Goal: Navigation & Orientation: Find specific page/section

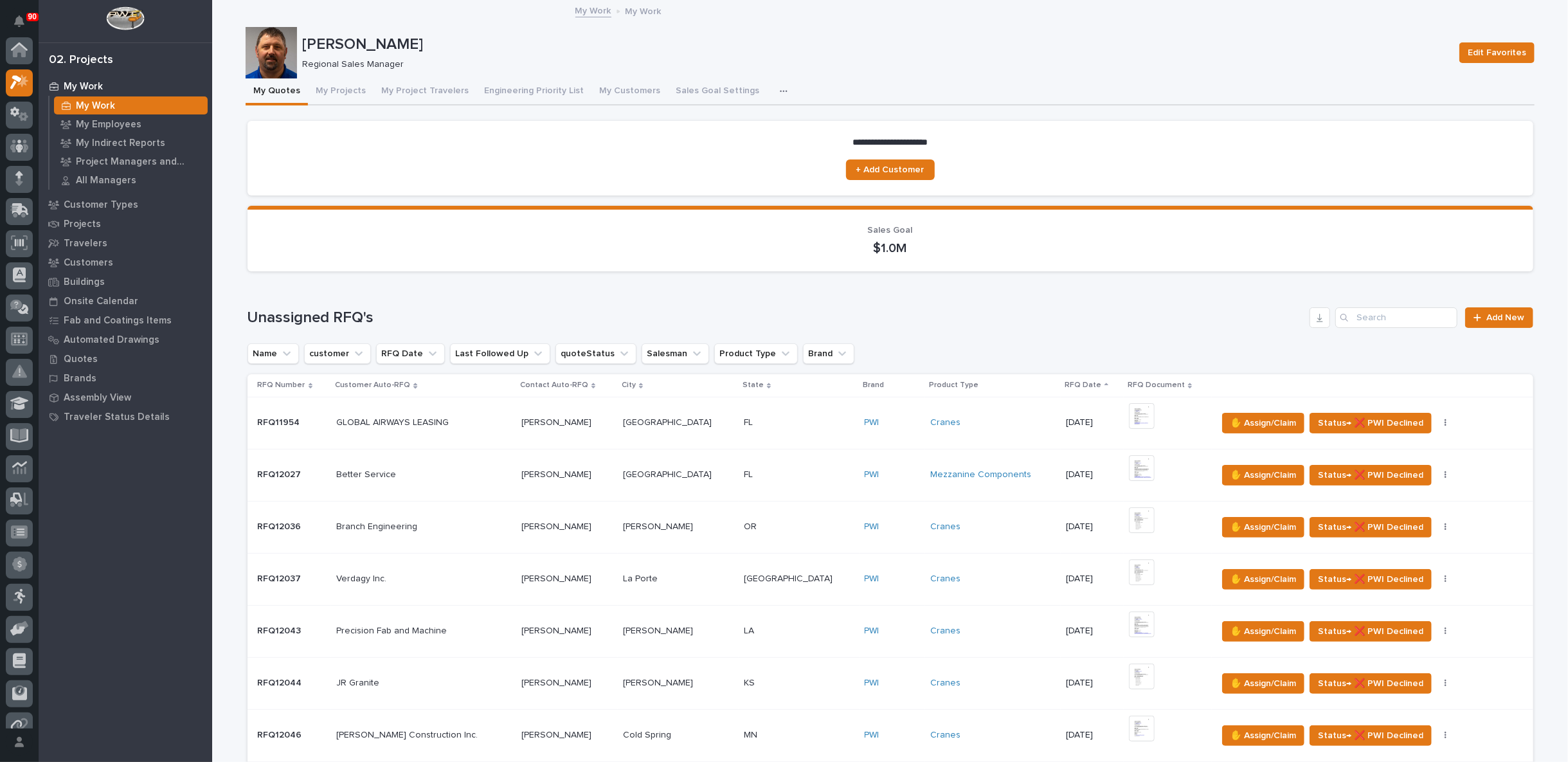
scroll to position [32, 0]
click at [125, 122] on p "My Employees" at bounding box center [109, 125] width 65 height 11
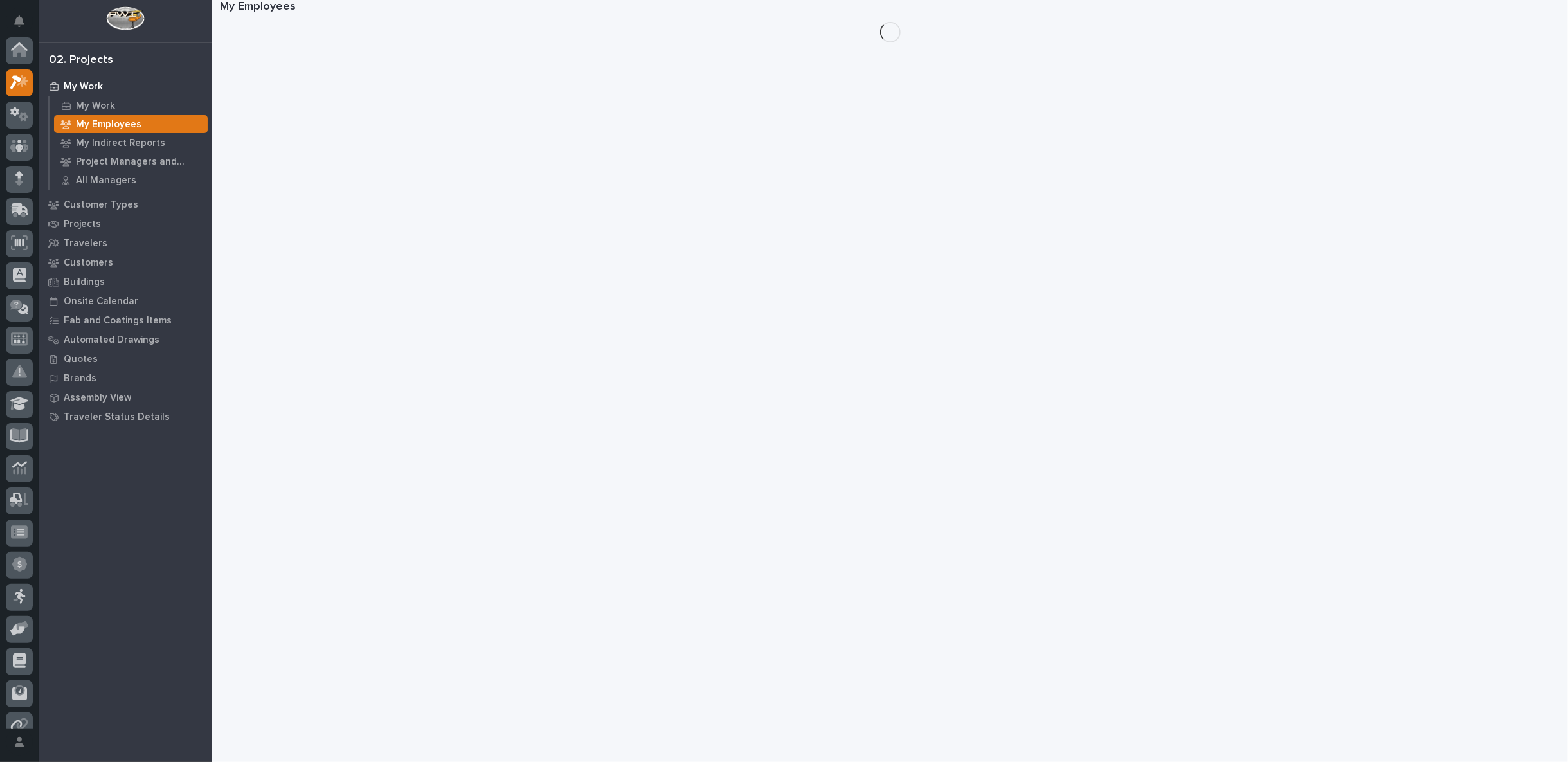
scroll to position [32, 0]
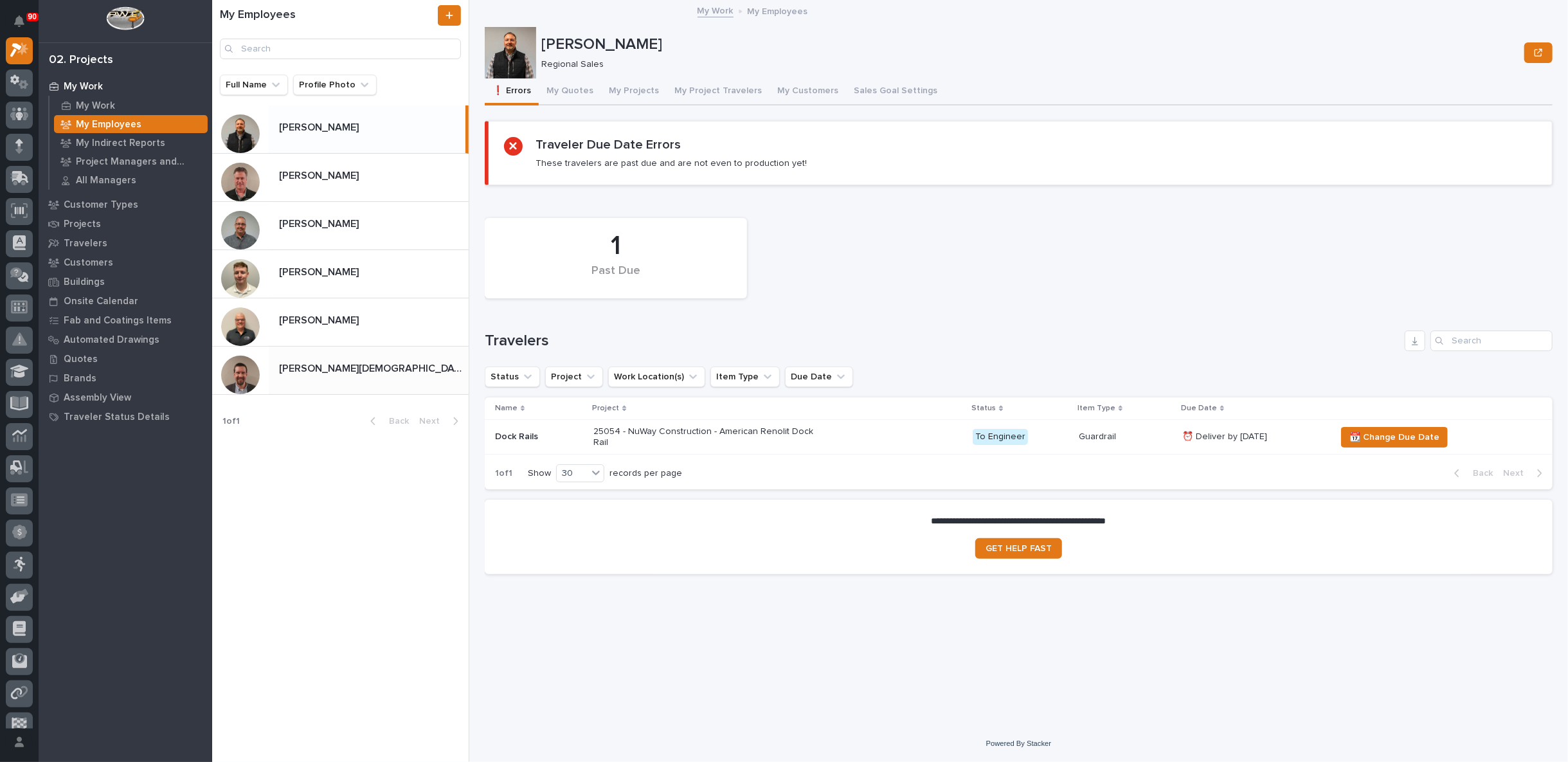
click at [330, 371] on p at bounding box center [370, 368] width 184 height 12
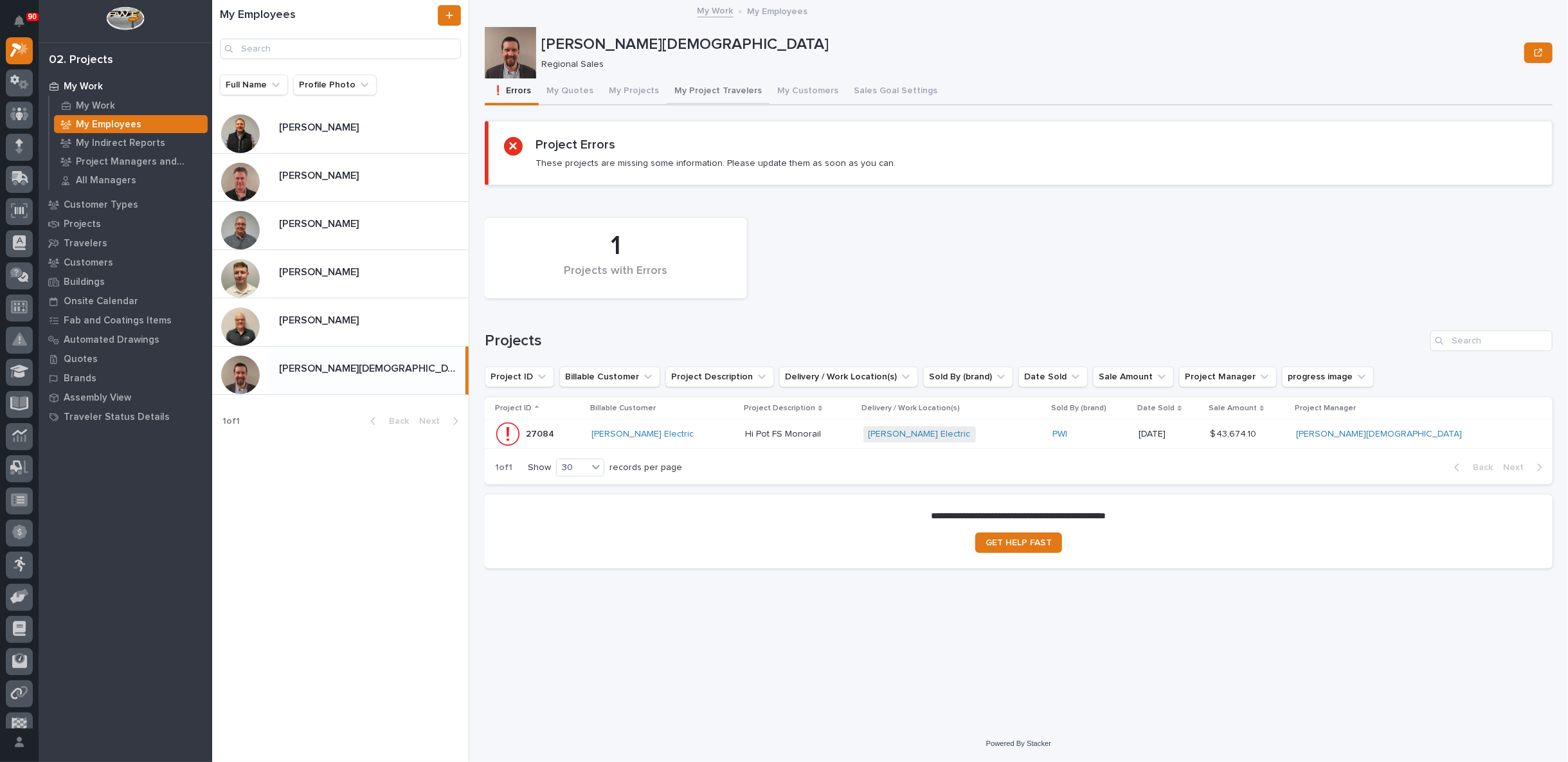
click at [707, 86] on button "My Project Travelers" at bounding box center [718, 92] width 103 height 27
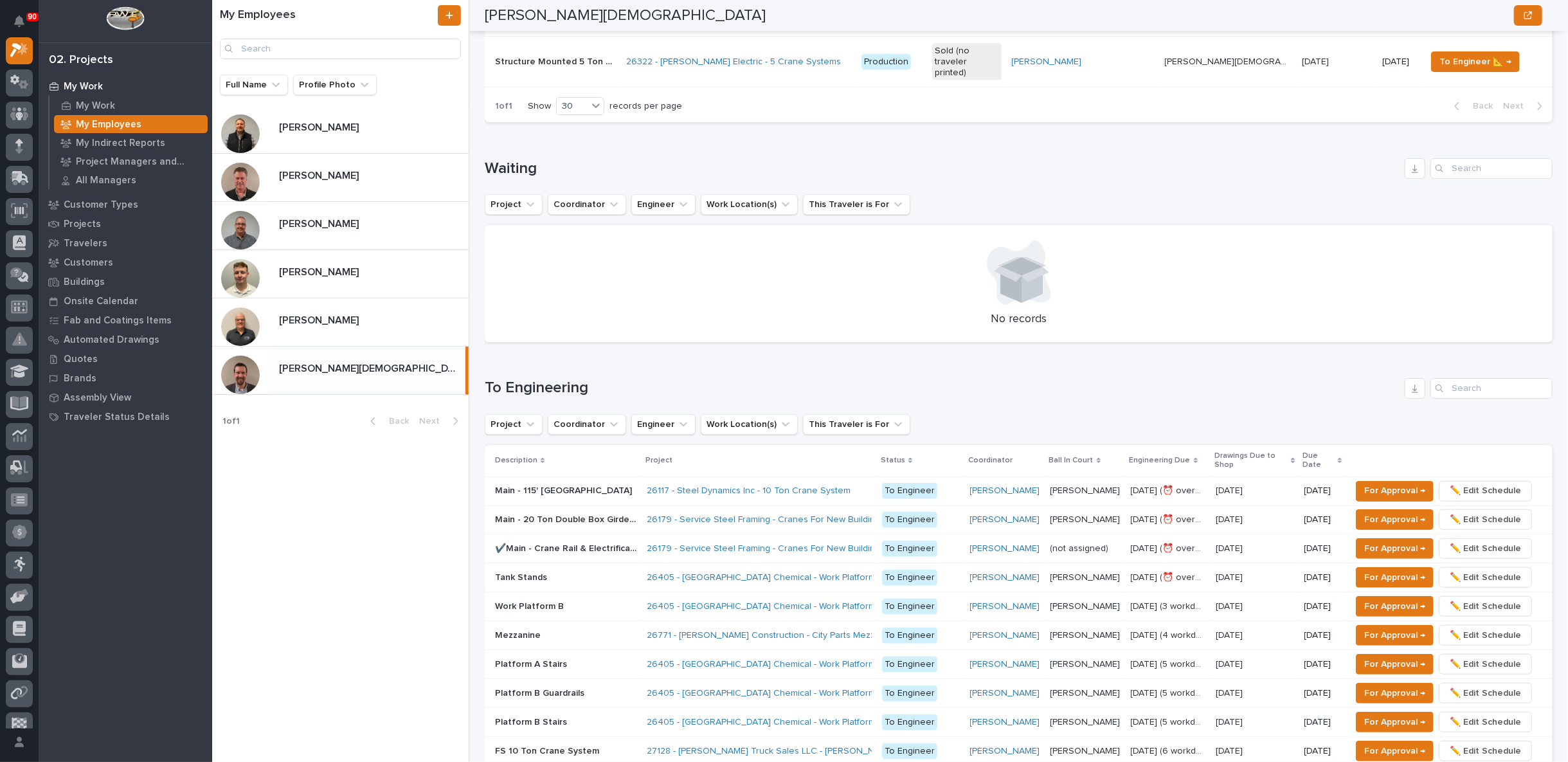
scroll to position [1143, 0]
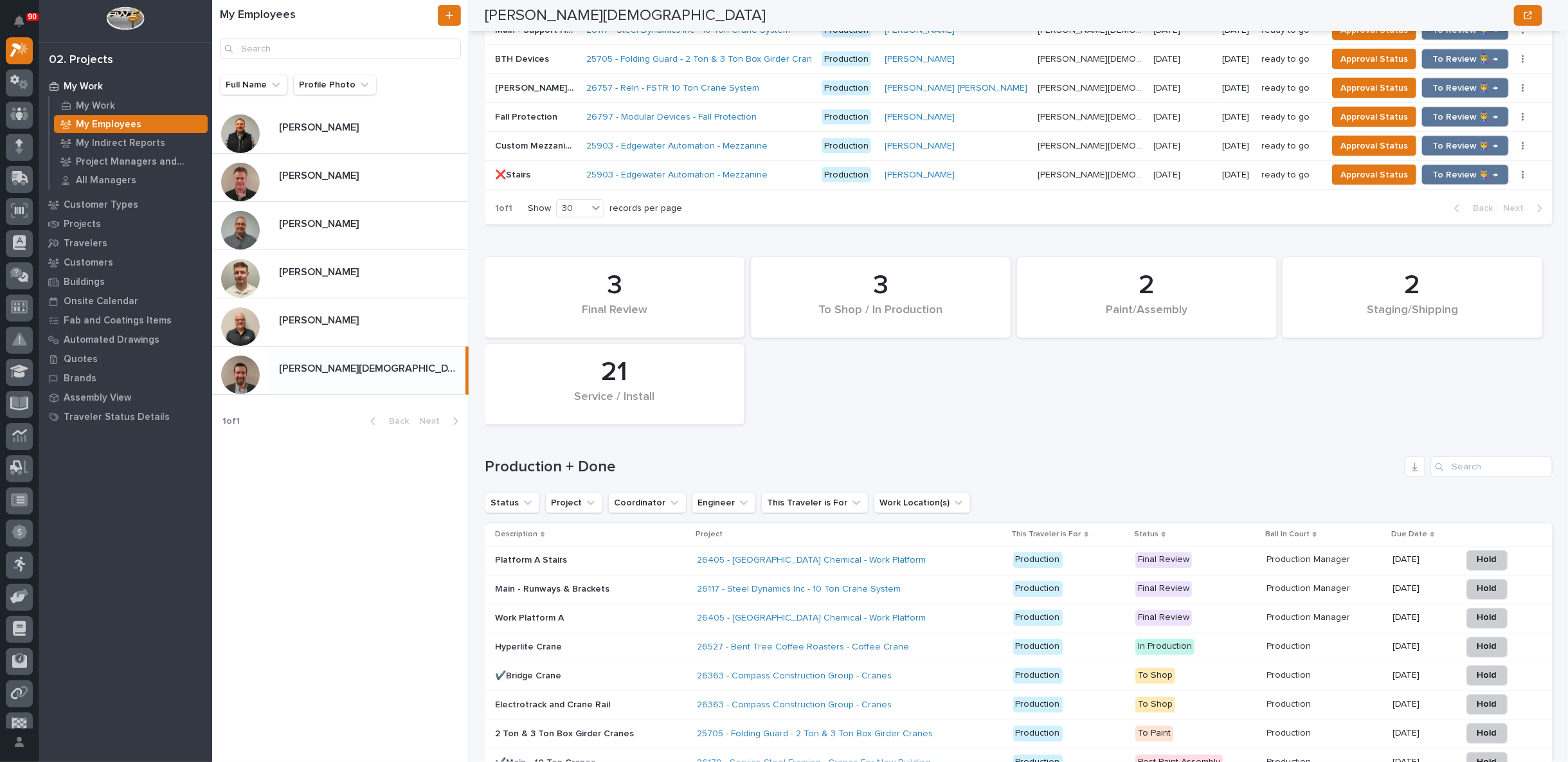
scroll to position [1862, 0]
click at [936, 578] on div "26117 - Steel Dynamics Inc - 10 Ton Crane System" at bounding box center [849, 589] width 305 height 22
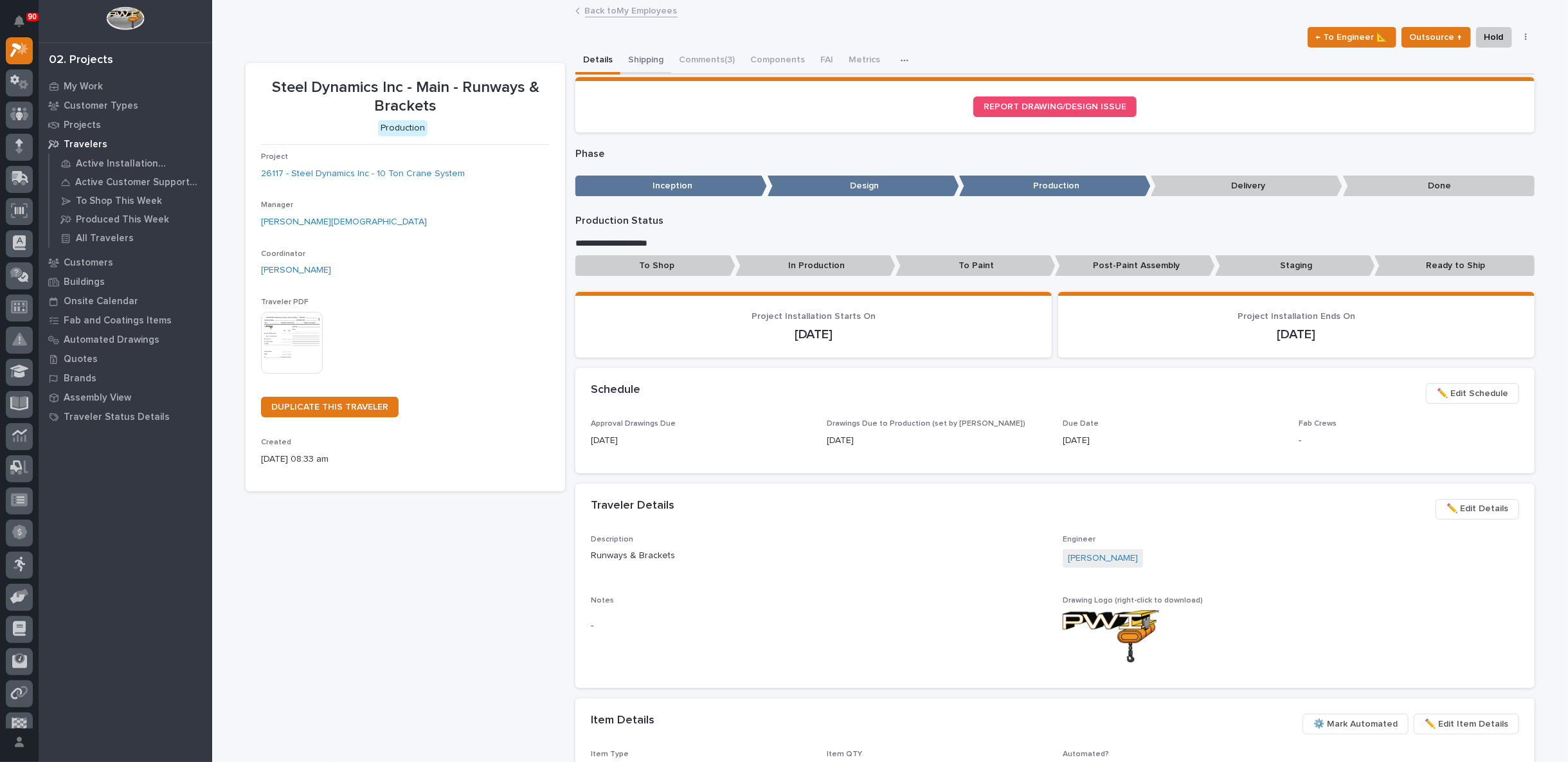
click at [643, 58] on button "Shipping" at bounding box center [646, 62] width 51 height 27
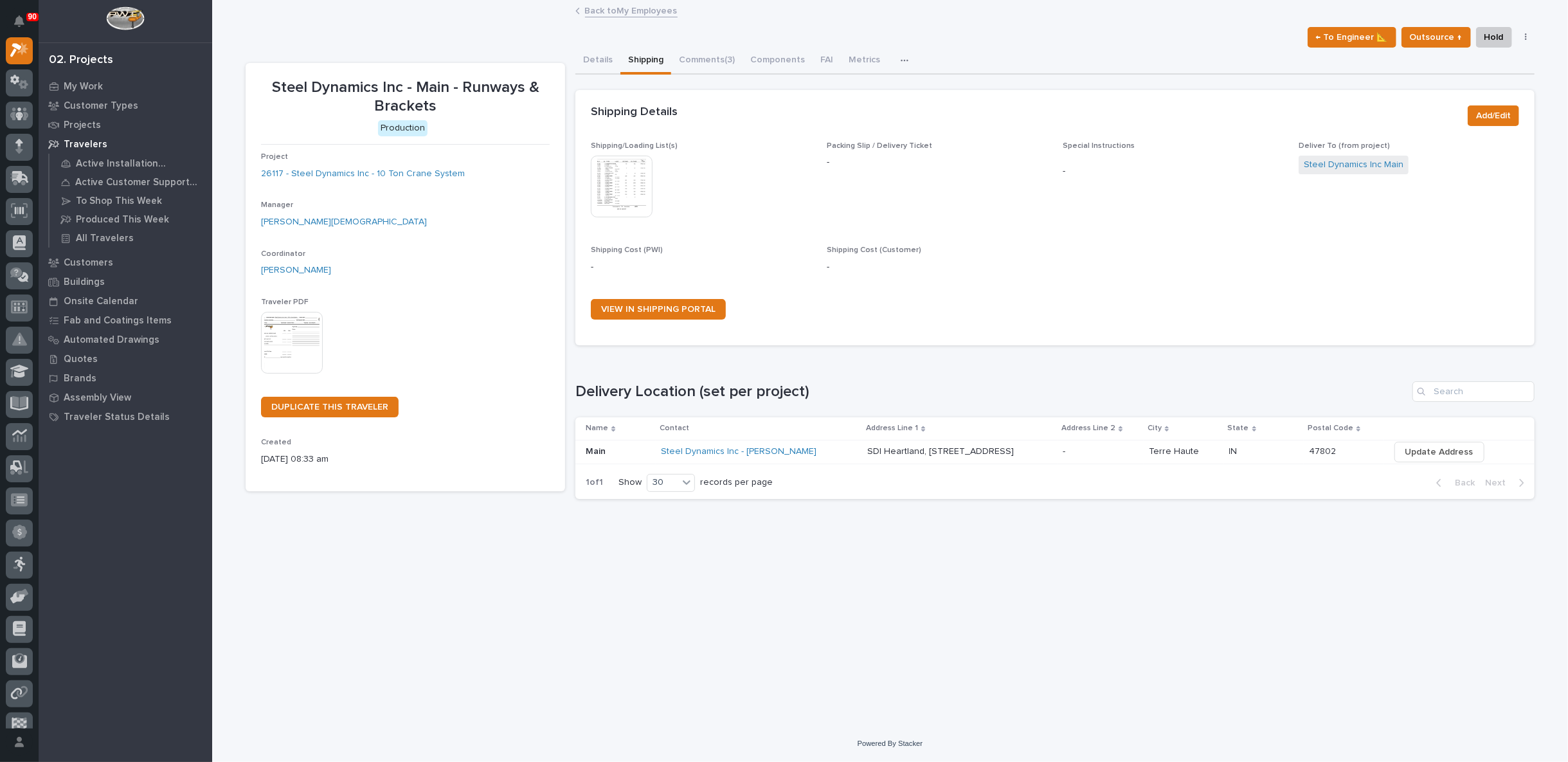
click at [625, 174] on img at bounding box center [621, 186] width 61 height 62
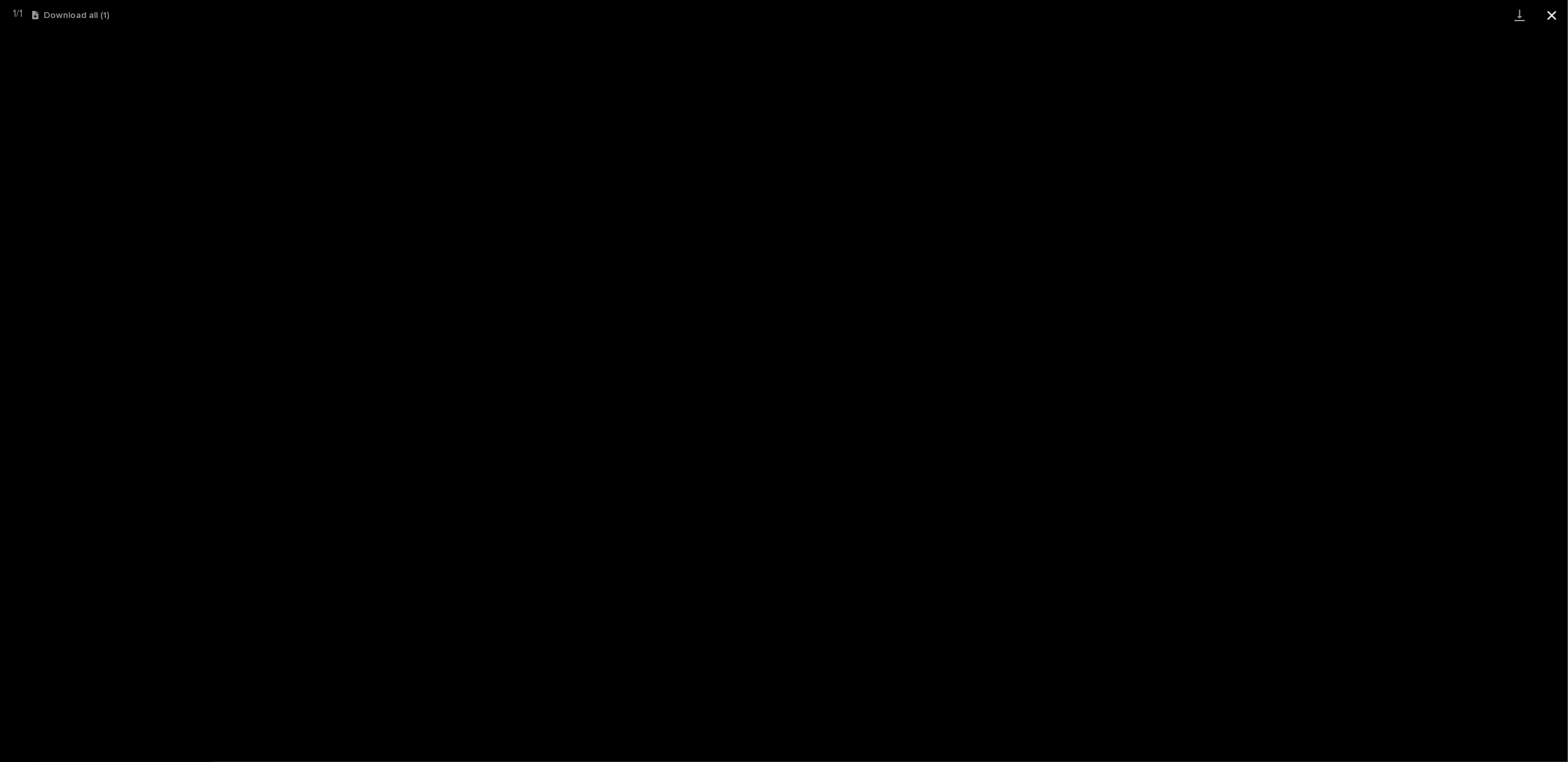
click at [1558, 12] on button "Close gallery" at bounding box center [1551, 15] width 32 height 30
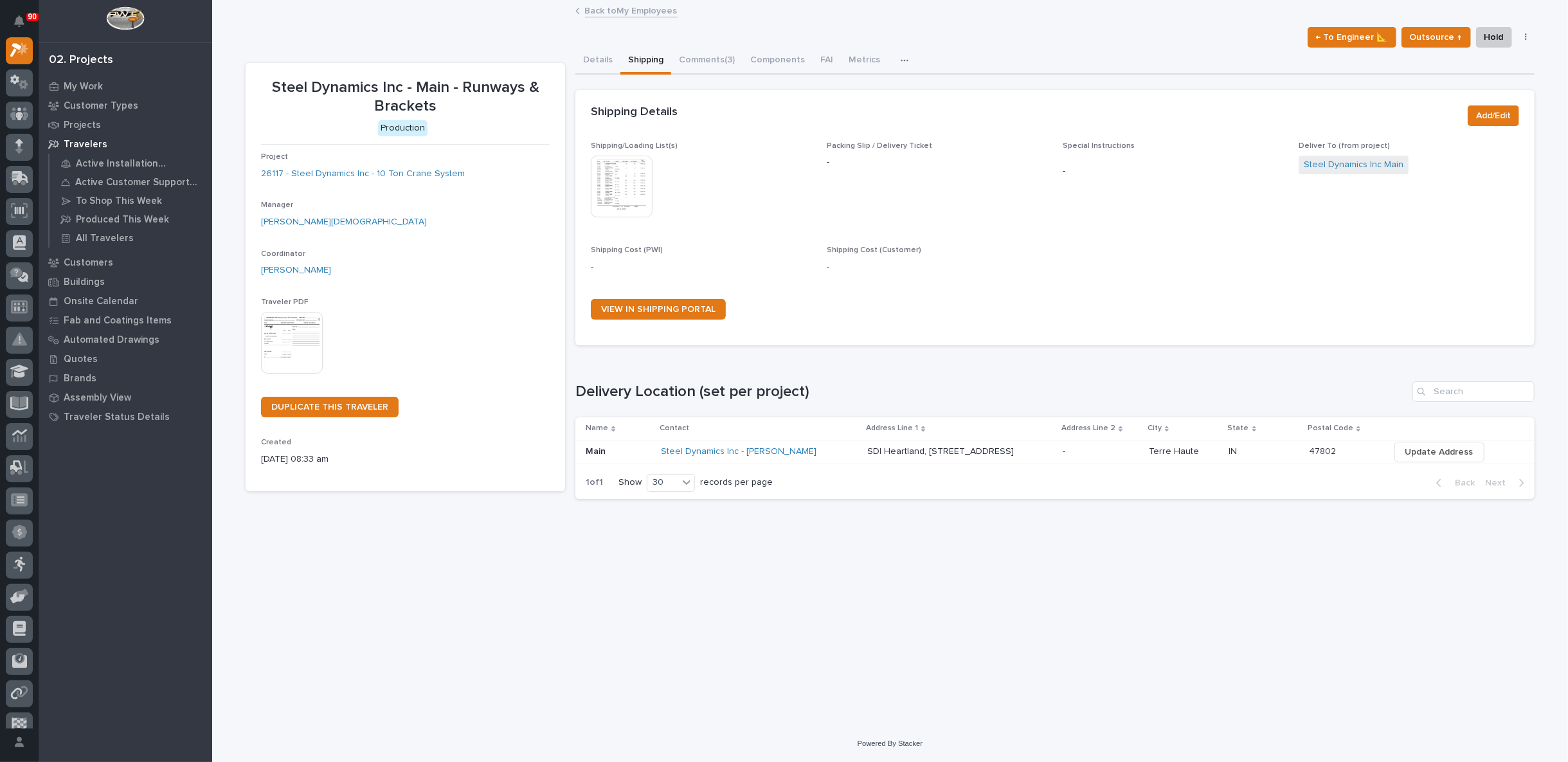
click at [628, 9] on link "Back to My Employees" at bounding box center [632, 10] width 93 height 15
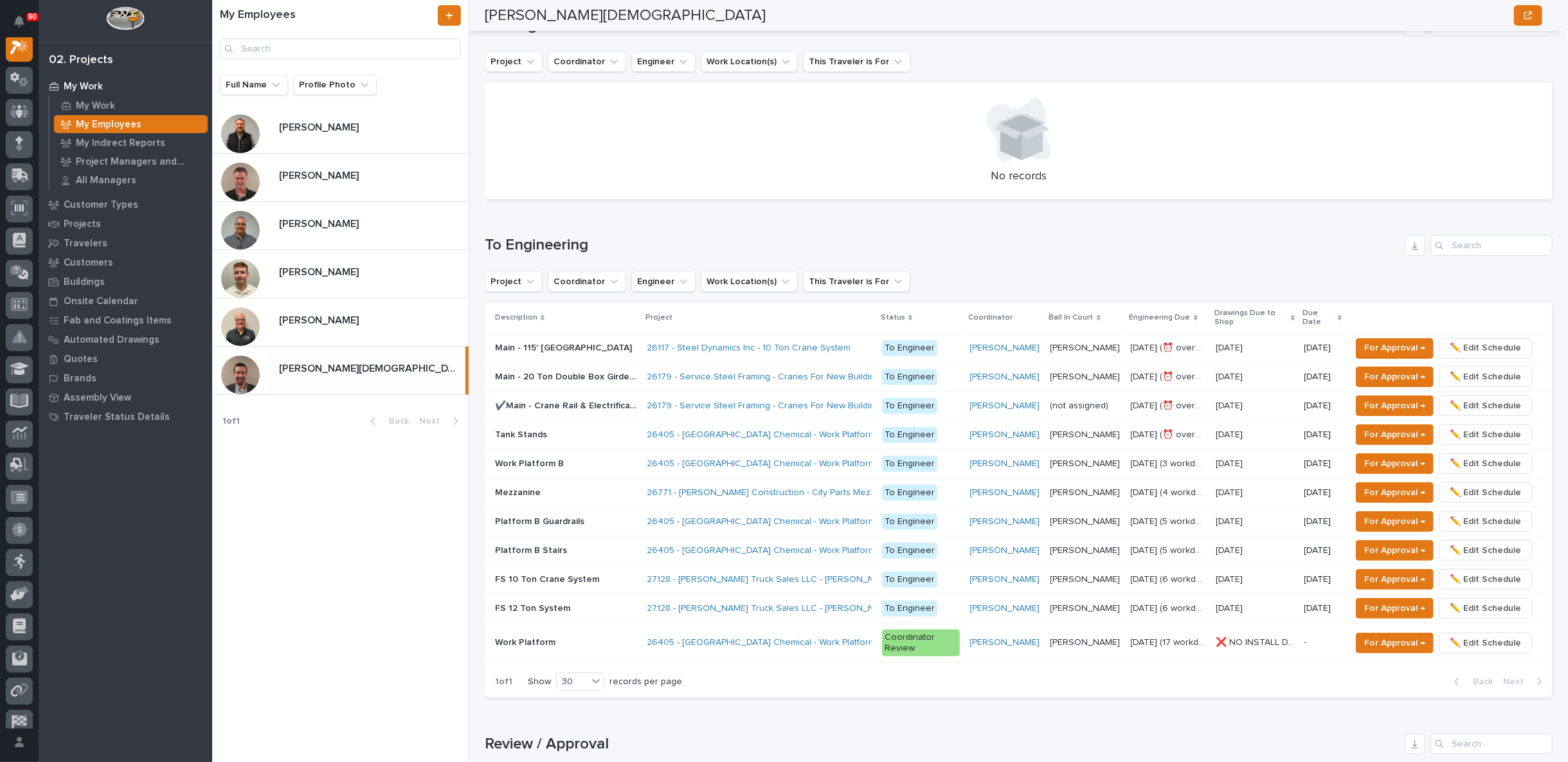
scroll to position [1143, 0]
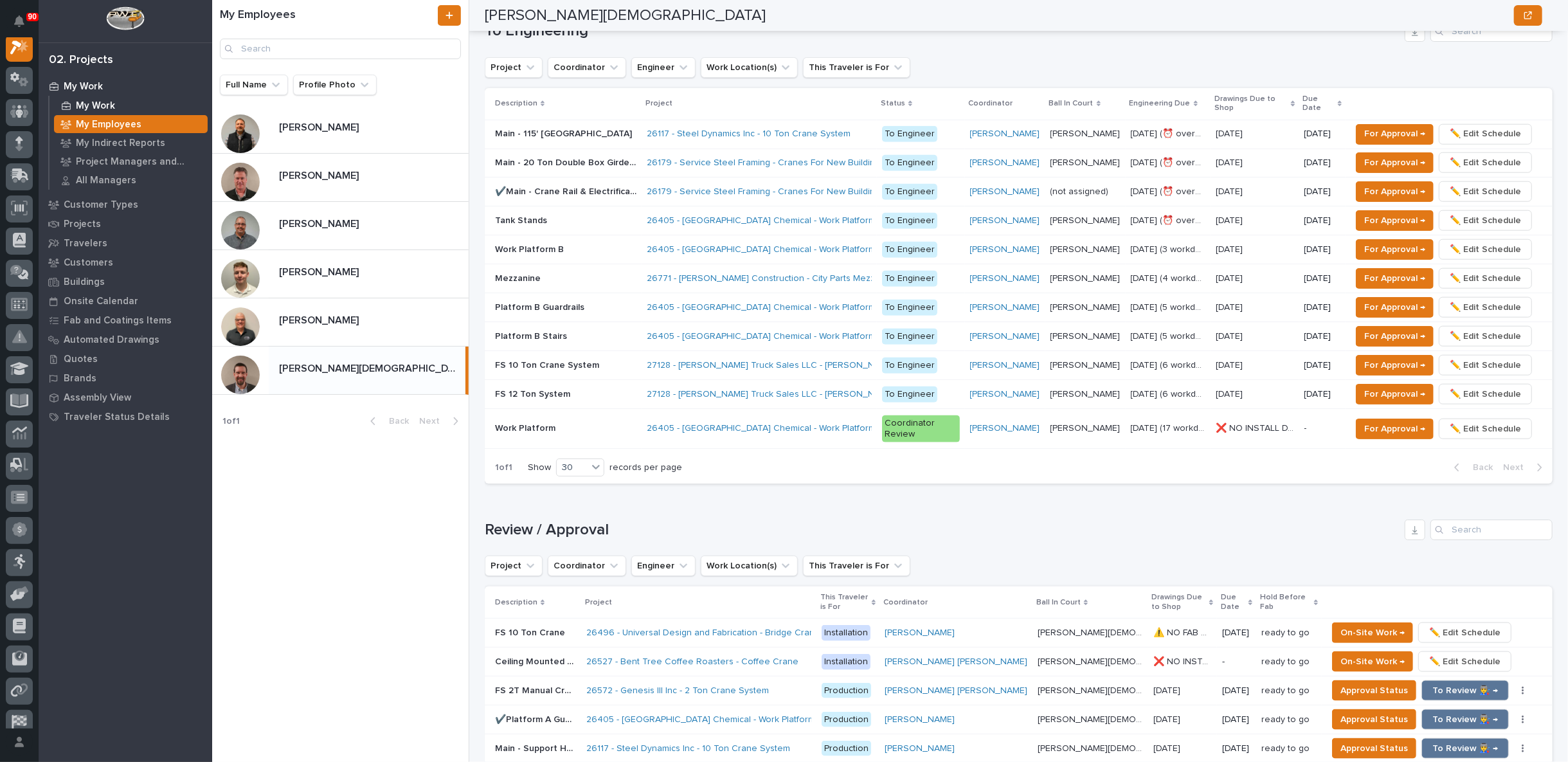
click at [94, 104] on p "My Work" at bounding box center [95, 106] width 39 height 11
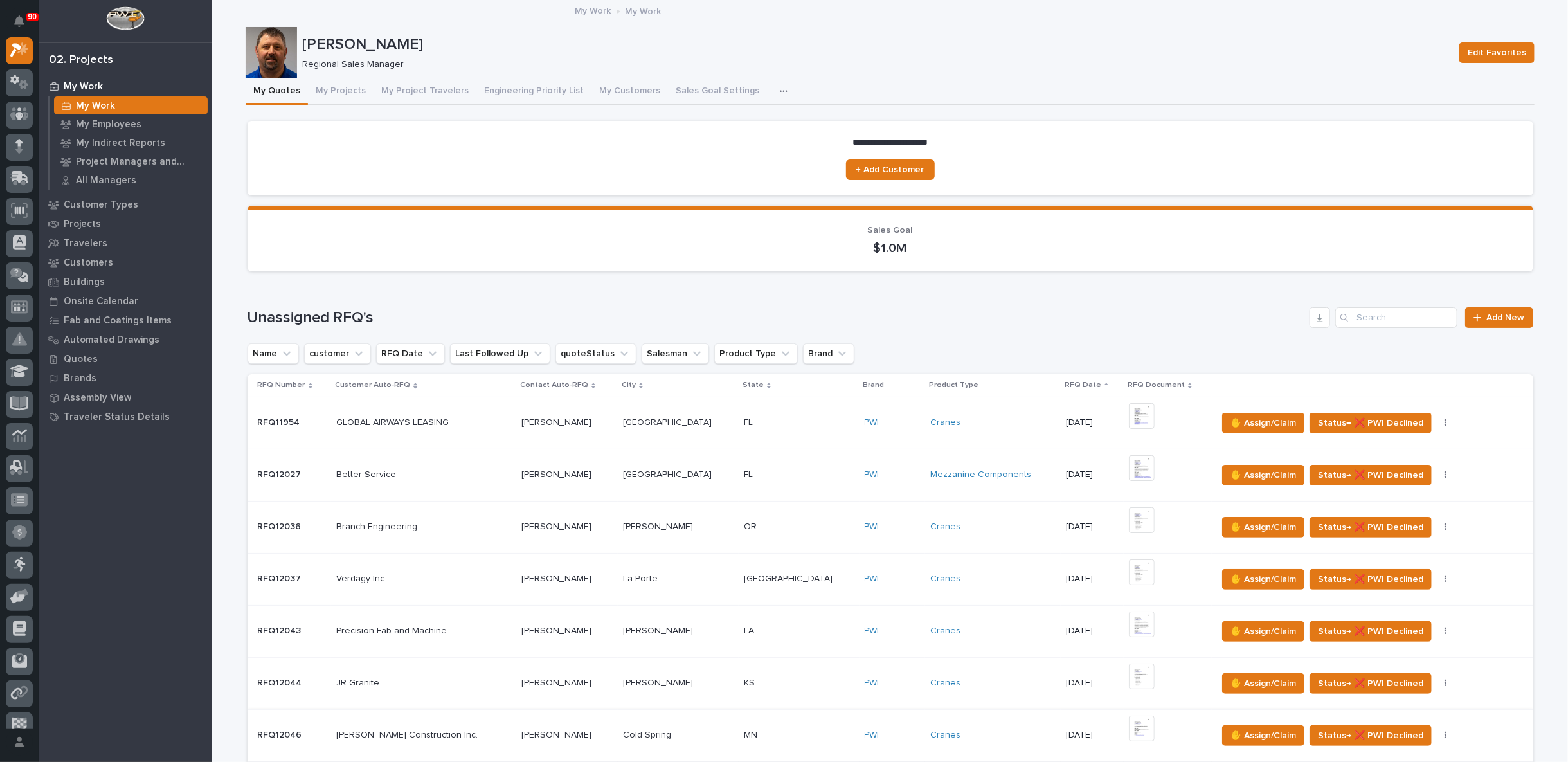
scroll to position [285, 0]
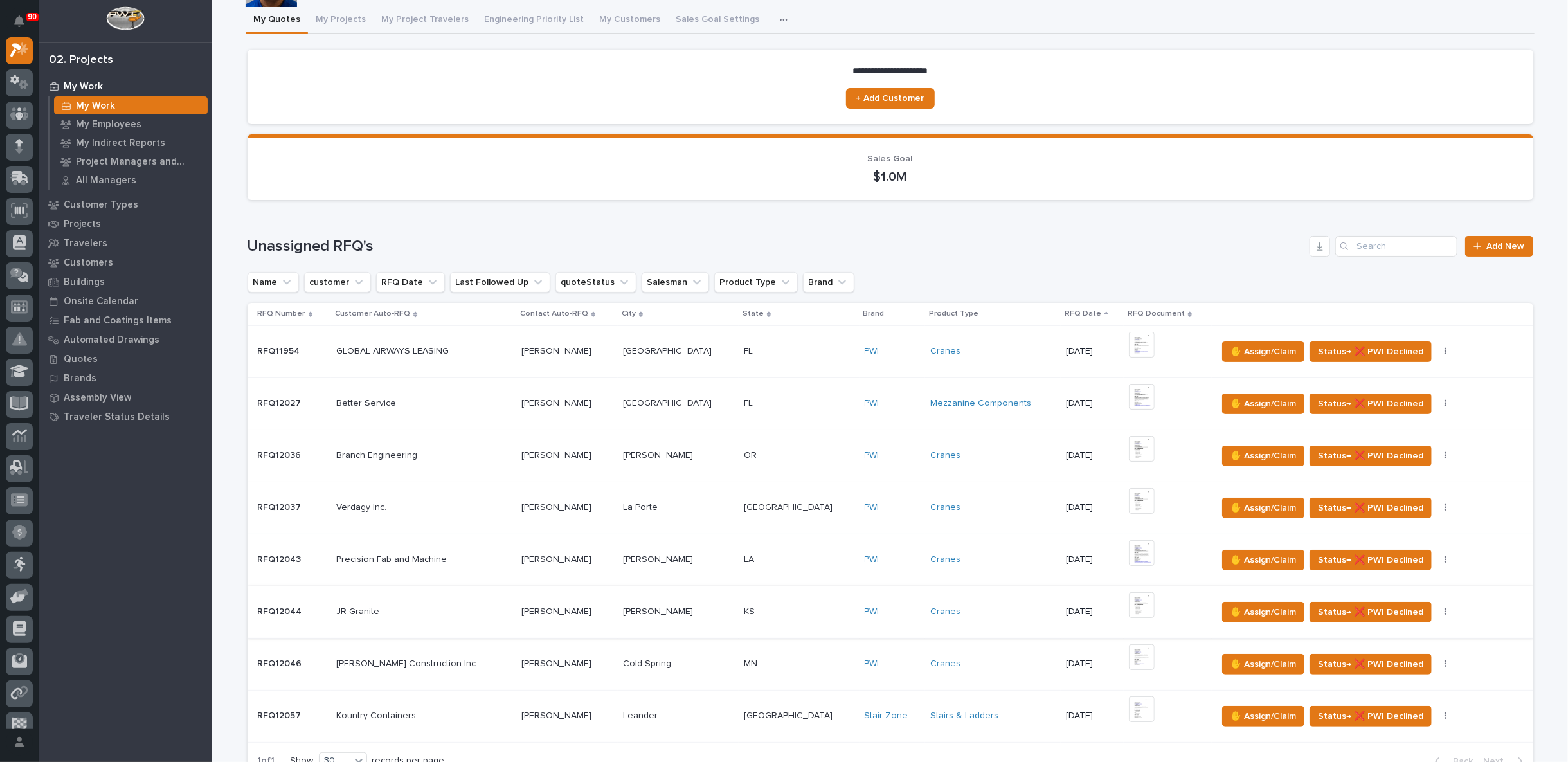
scroll to position [214, 0]
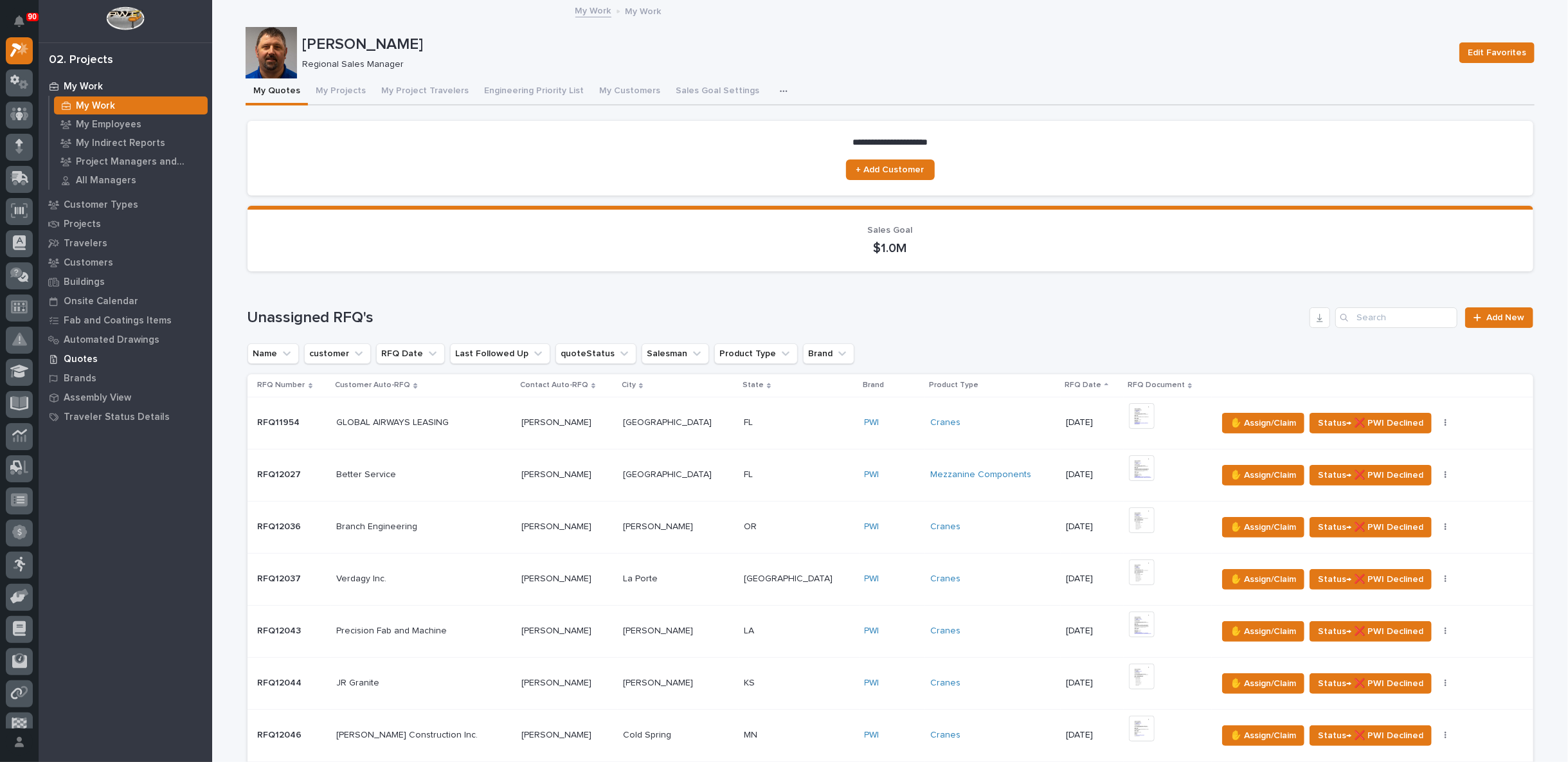
click at [91, 359] on p "Quotes" at bounding box center [81, 359] width 34 height 11
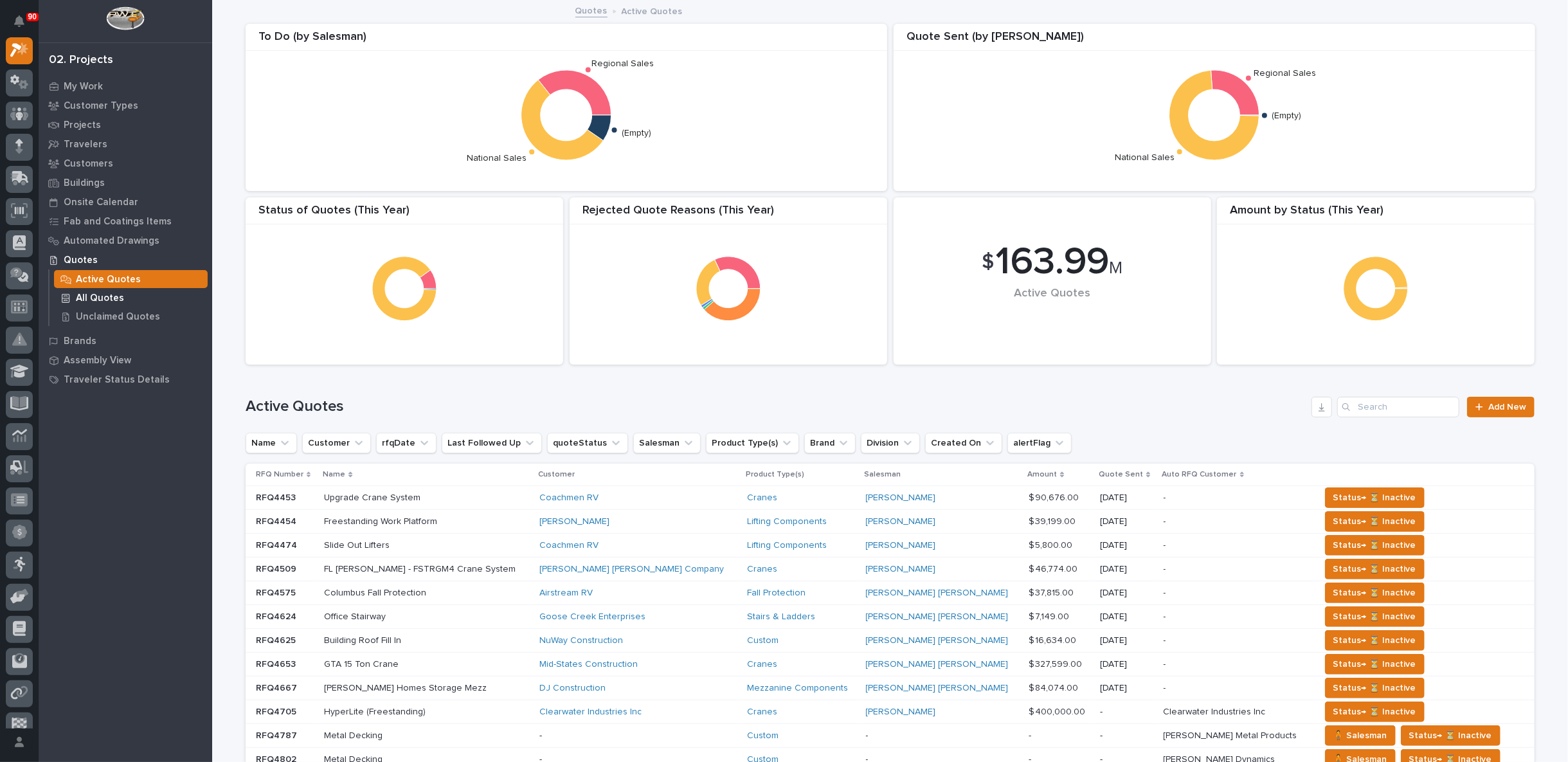
click at [90, 292] on div "All Quotes" at bounding box center [131, 297] width 153 height 18
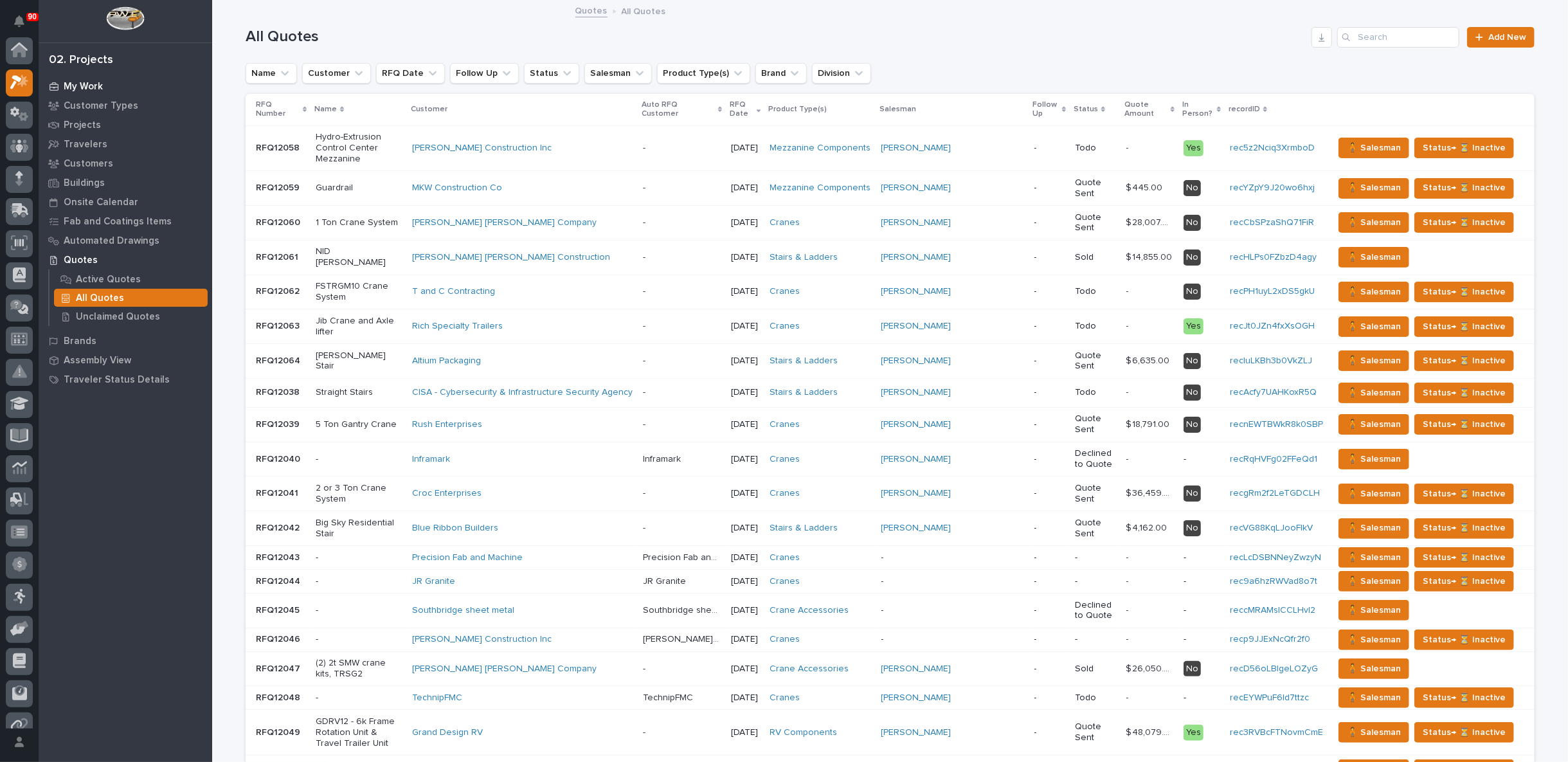
click at [83, 85] on p "My Work" at bounding box center [83, 86] width 39 height 11
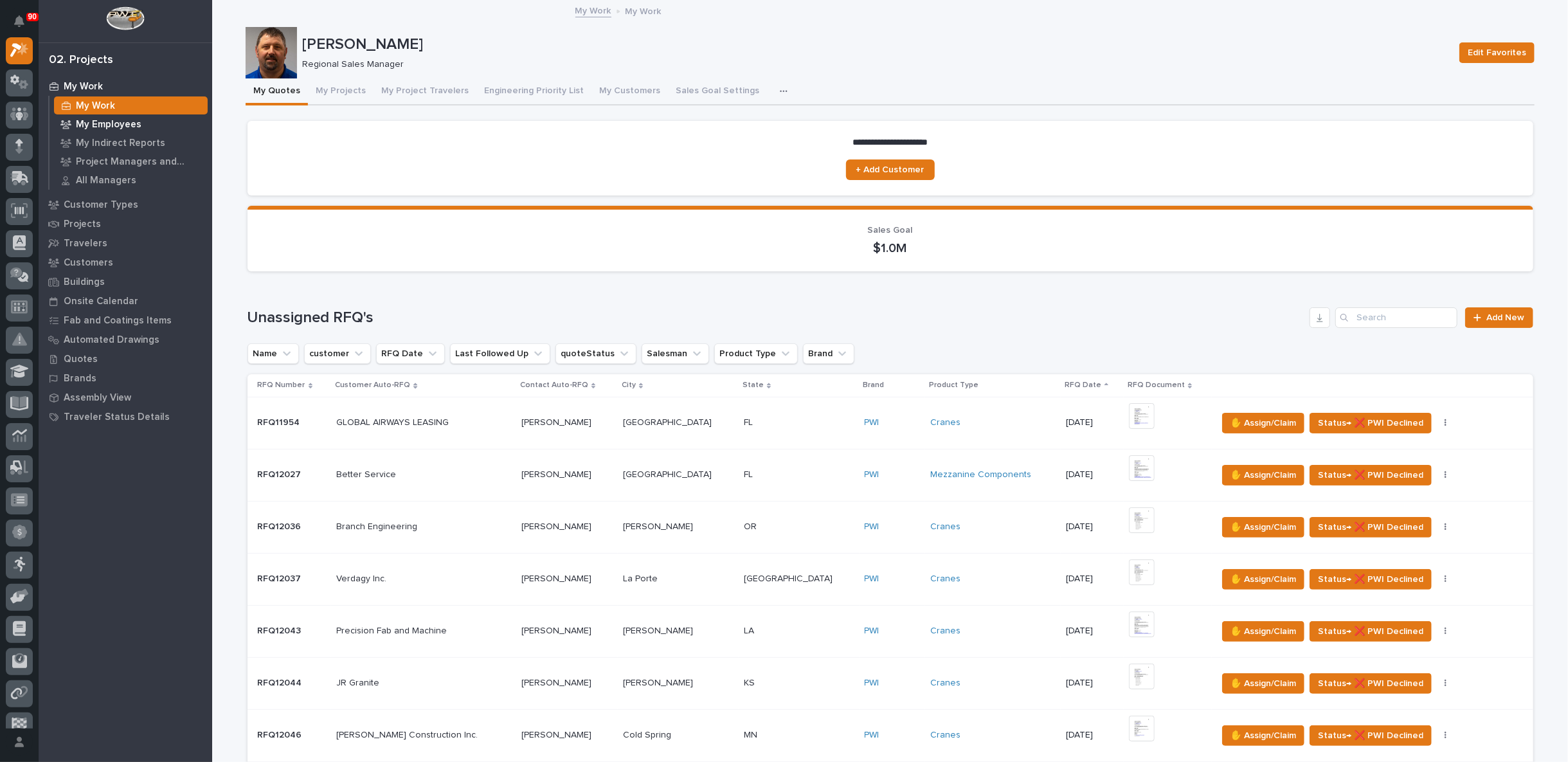
click at [96, 120] on p "My Employees" at bounding box center [109, 125] width 65 height 11
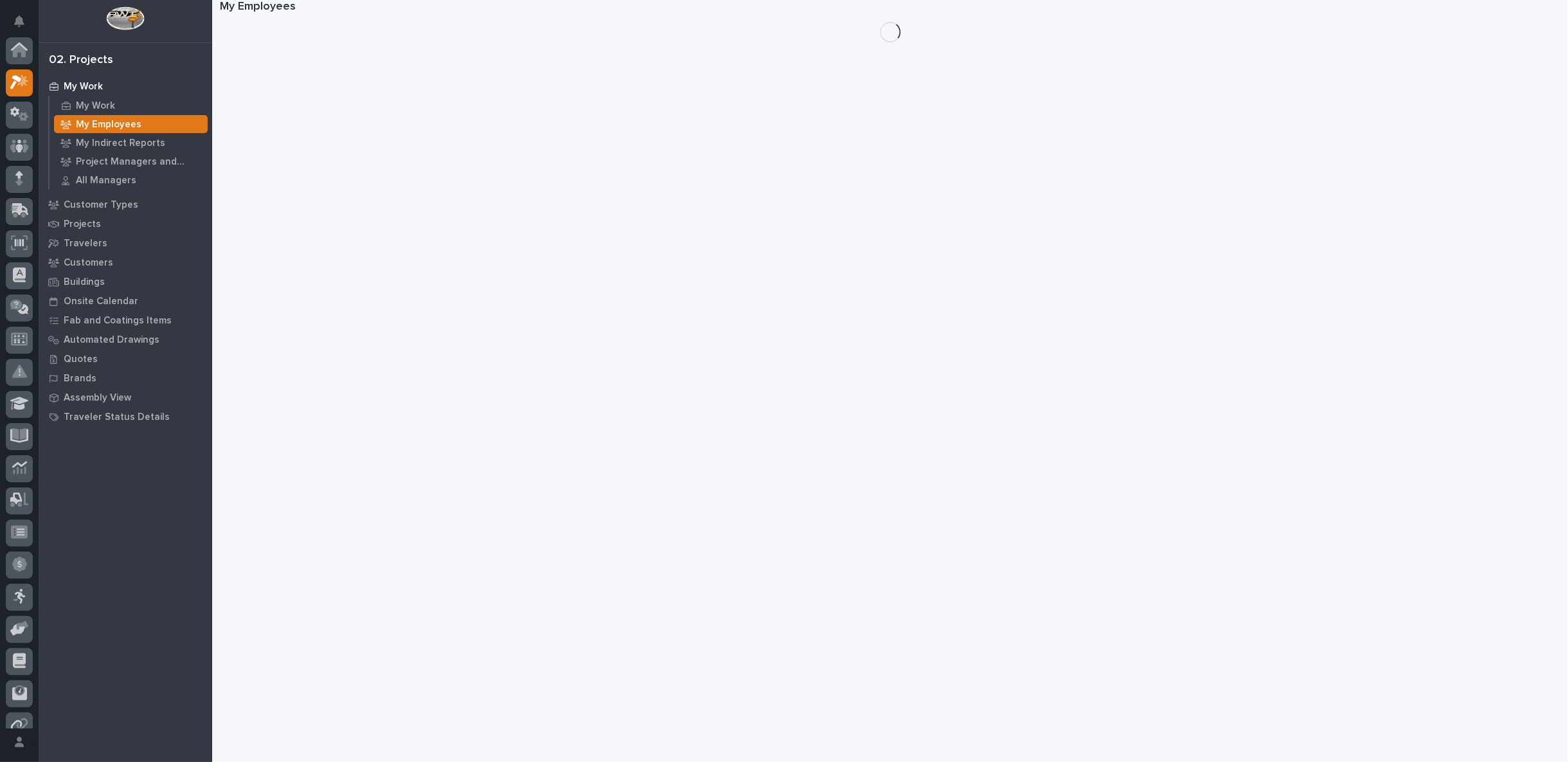
scroll to position [32, 0]
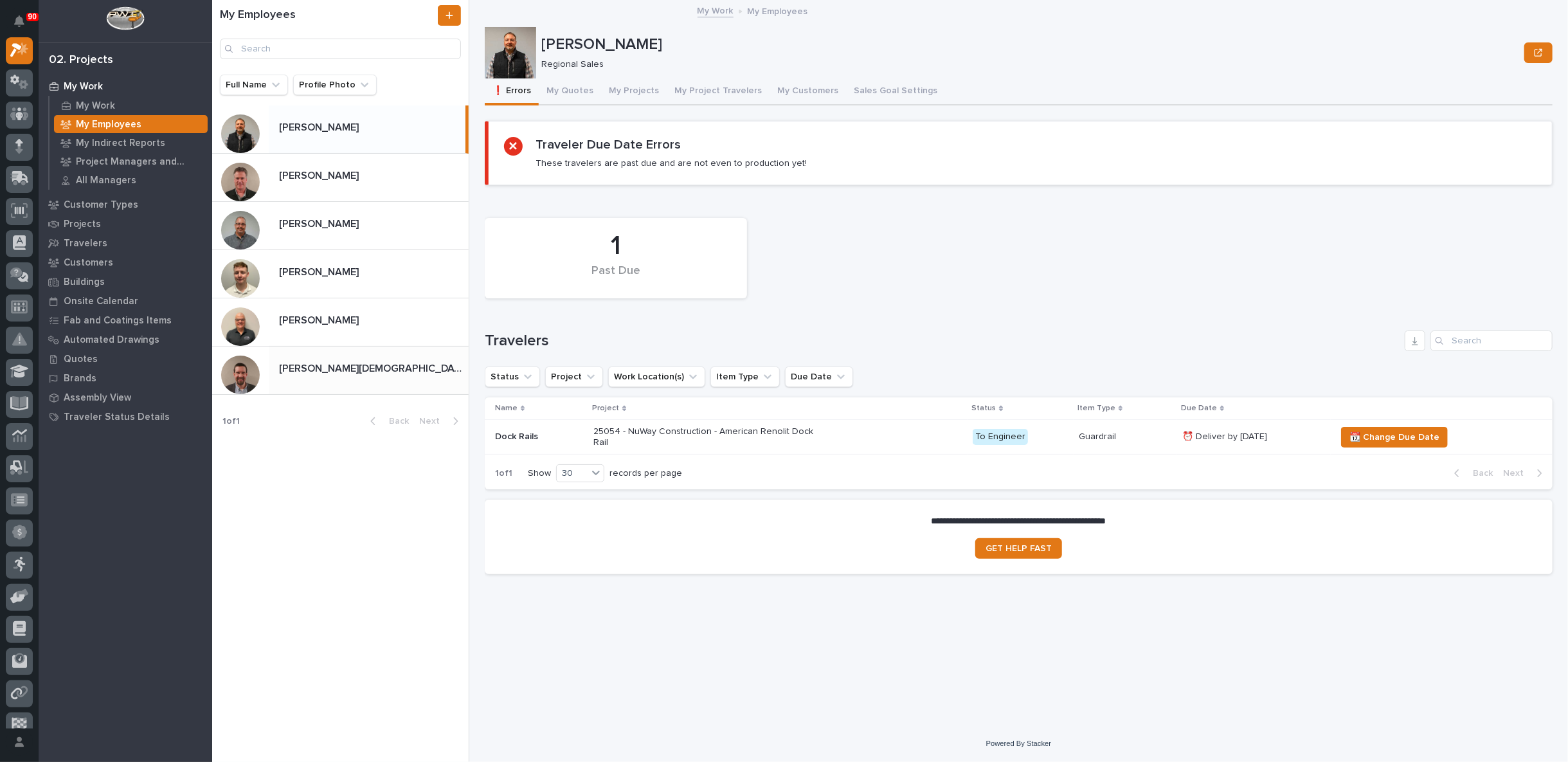
click at [331, 369] on p at bounding box center [370, 368] width 184 height 12
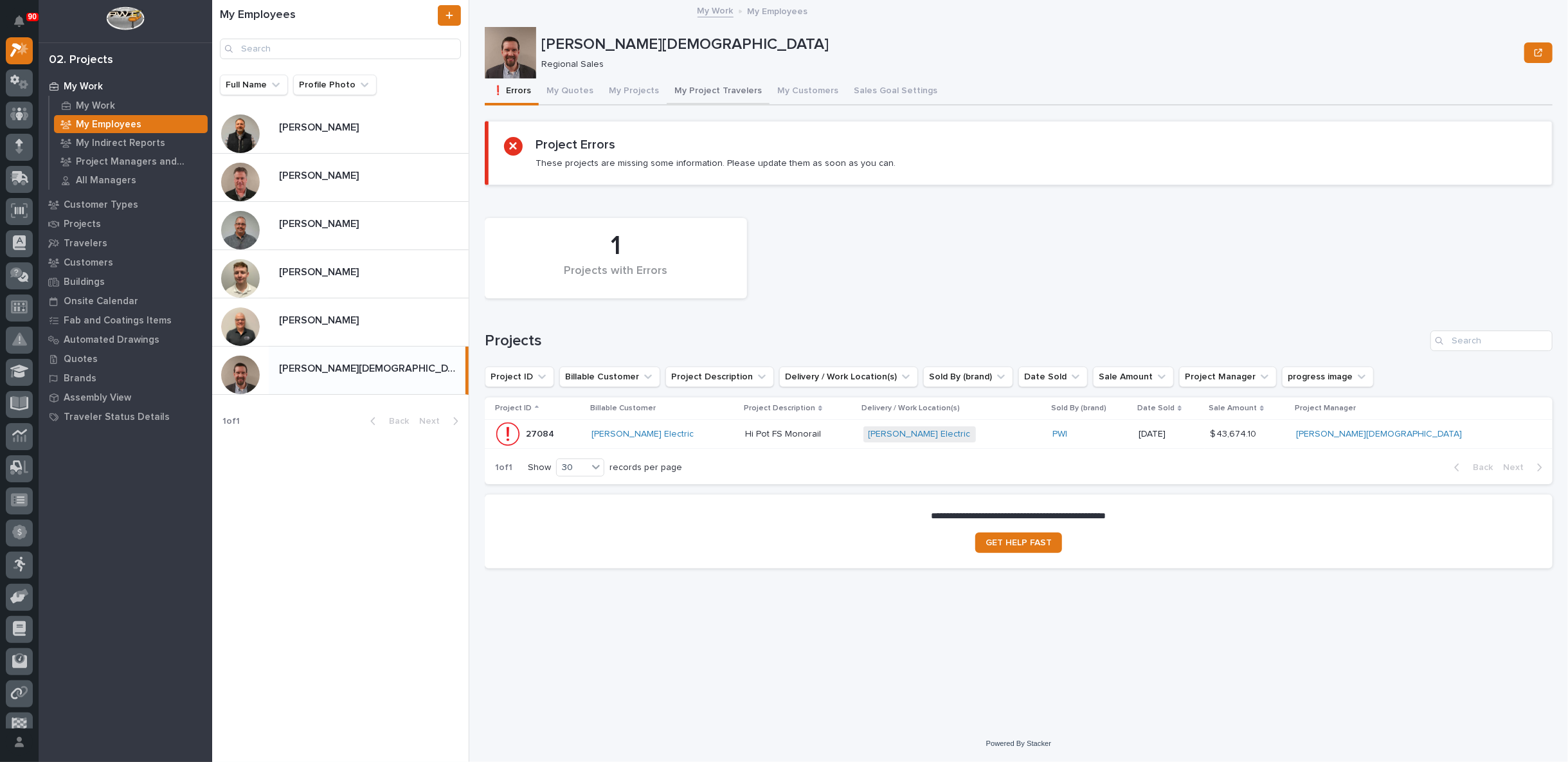
drag, startPoint x: 698, startPoint y: 89, endPoint x: 699, endPoint y: 97, distance: 8.1
click at [699, 89] on button "My Project Travelers" at bounding box center [718, 92] width 103 height 27
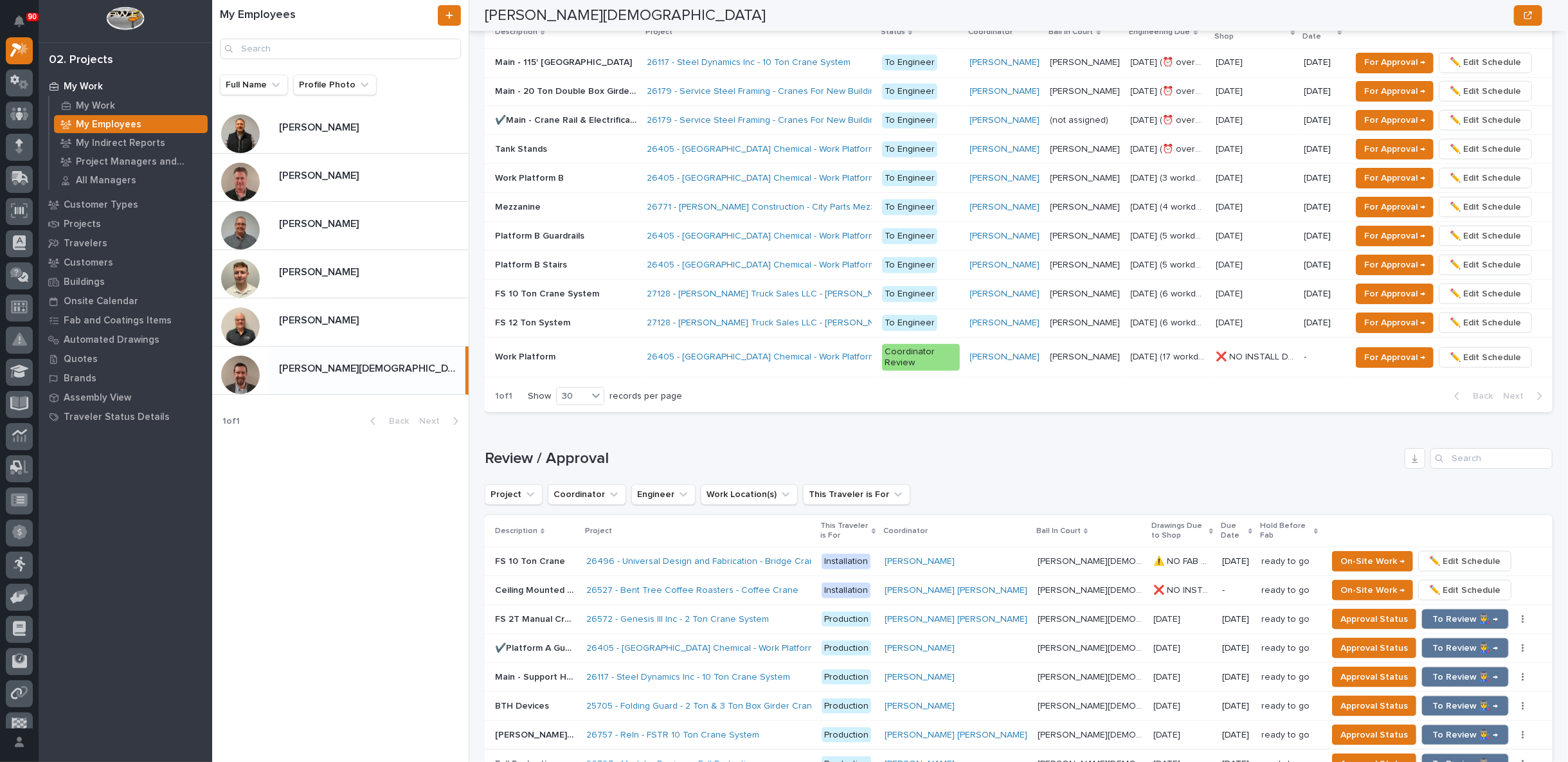
scroll to position [1143, 0]
